Goal: Check status: Check status

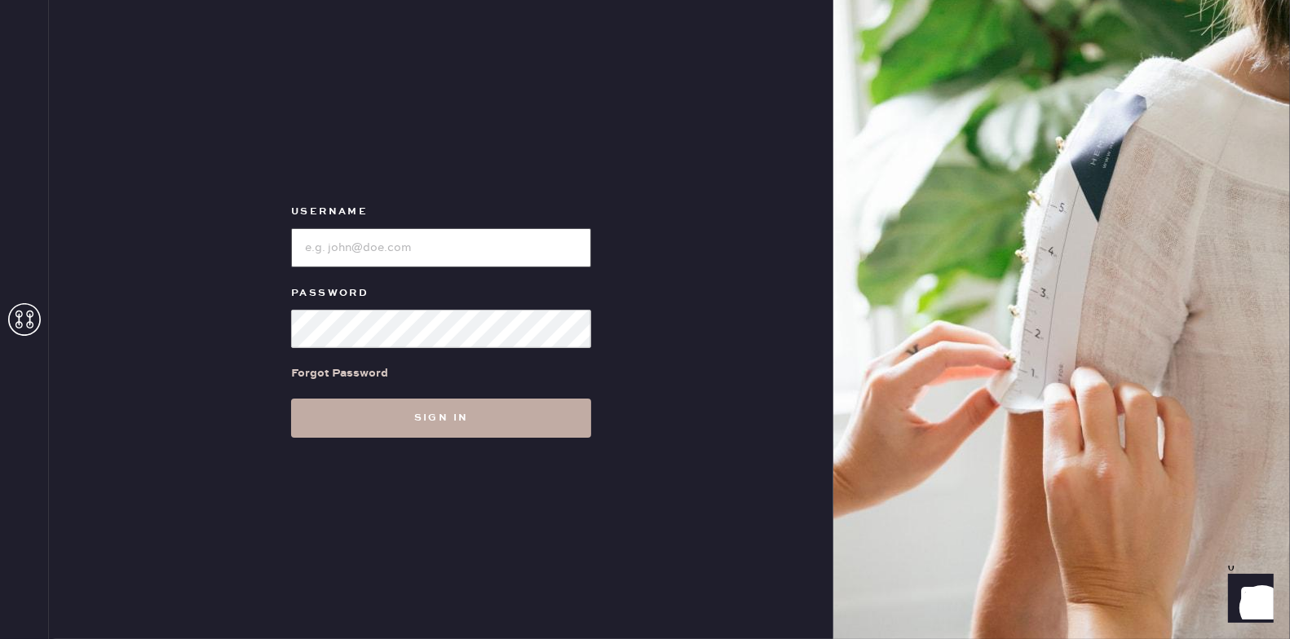
type input "reformationmelrose"
click at [459, 427] on button "Sign in" at bounding box center [441, 418] width 300 height 39
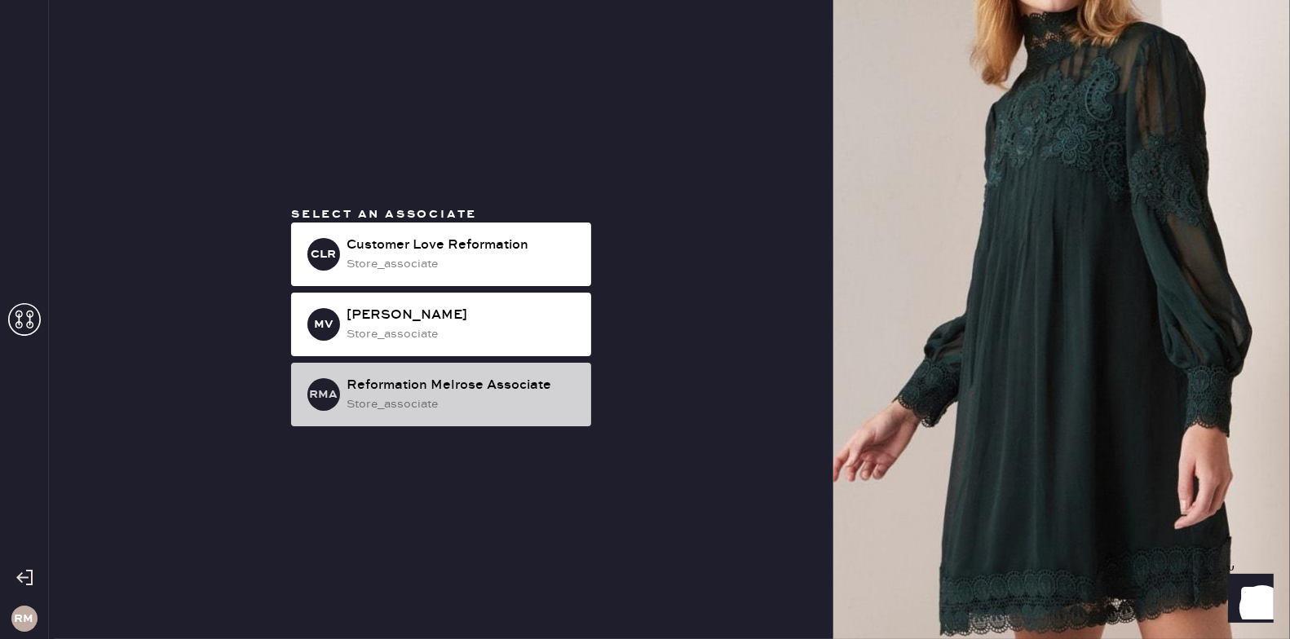
click at [441, 394] on div "Reformation Melrose Associate" at bounding box center [463, 386] width 232 height 20
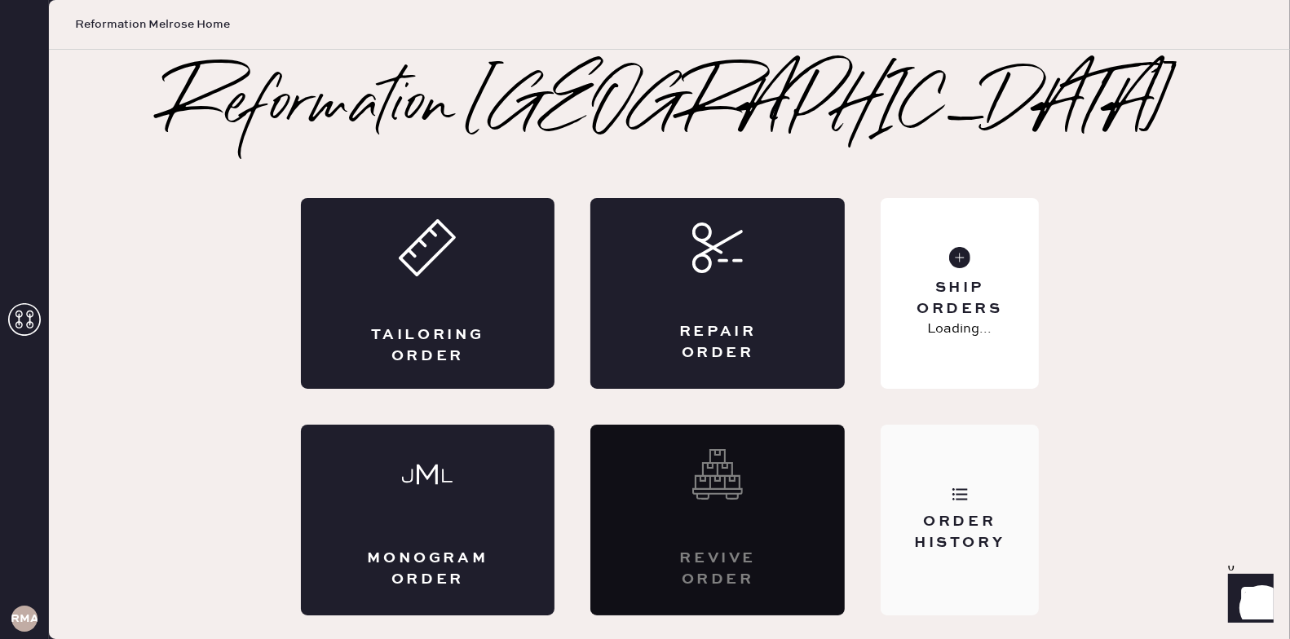
click at [1016, 529] on div "Order History" at bounding box center [959, 532] width 131 height 41
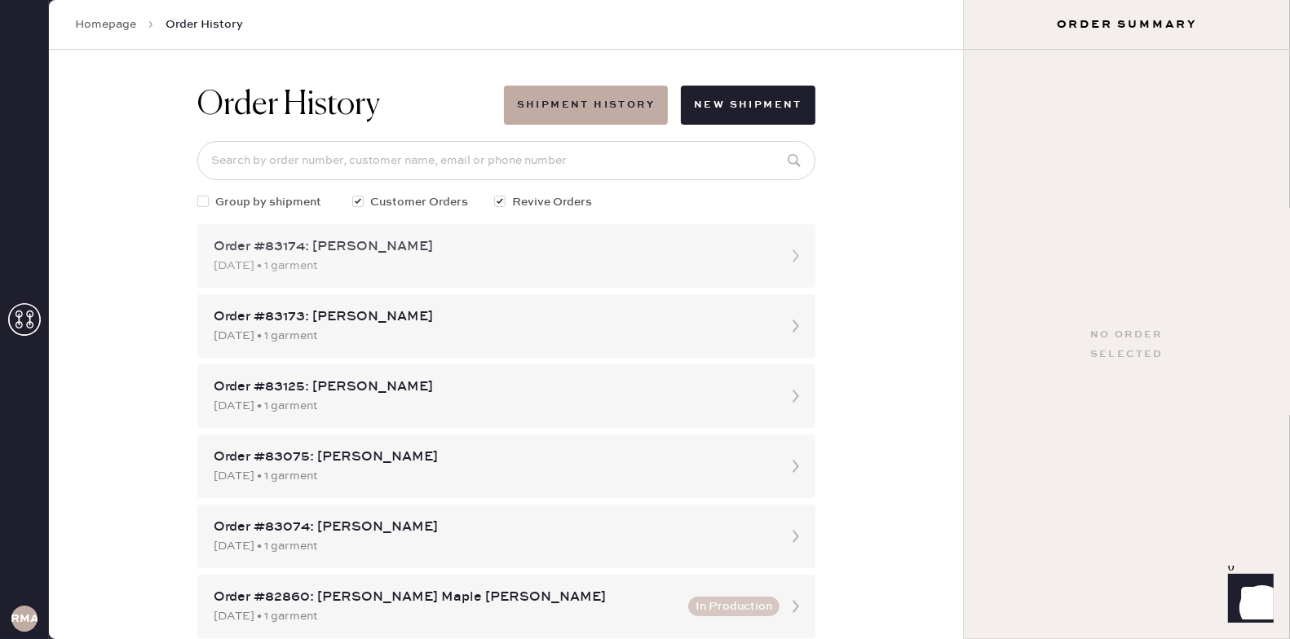
click at [421, 261] on div "[DATE] • 1 garment" at bounding box center [492, 266] width 556 height 18
